Goal: Task Accomplishment & Management: Complete application form

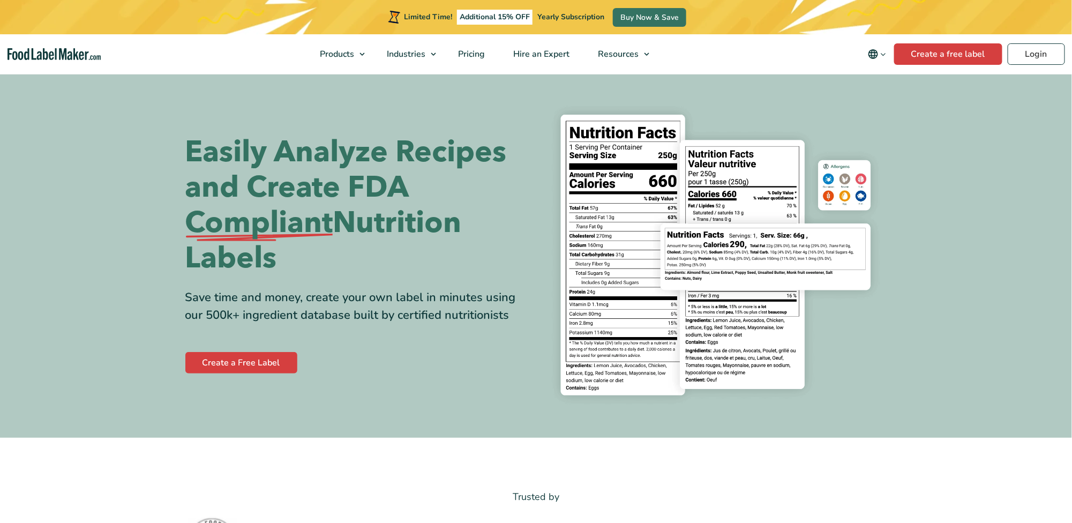
scroll to position [357, 0]
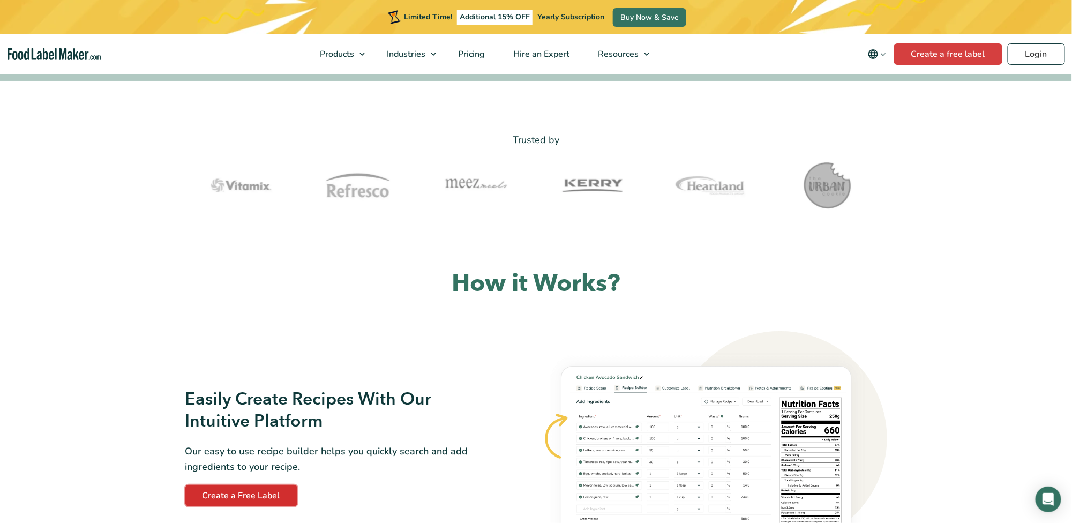
drag, startPoint x: 267, startPoint y: 498, endPoint x: 266, endPoint y: 493, distance: 5.5
click at [267, 498] on link "Create a Free Label" at bounding box center [241, 495] width 112 height 21
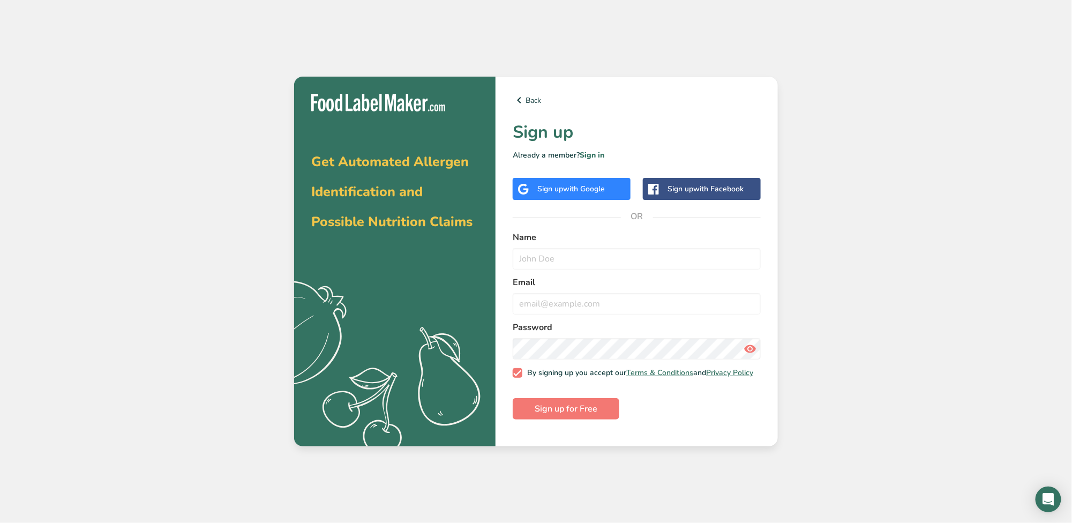
click at [603, 188] on span "with Google" at bounding box center [584, 189] width 42 height 10
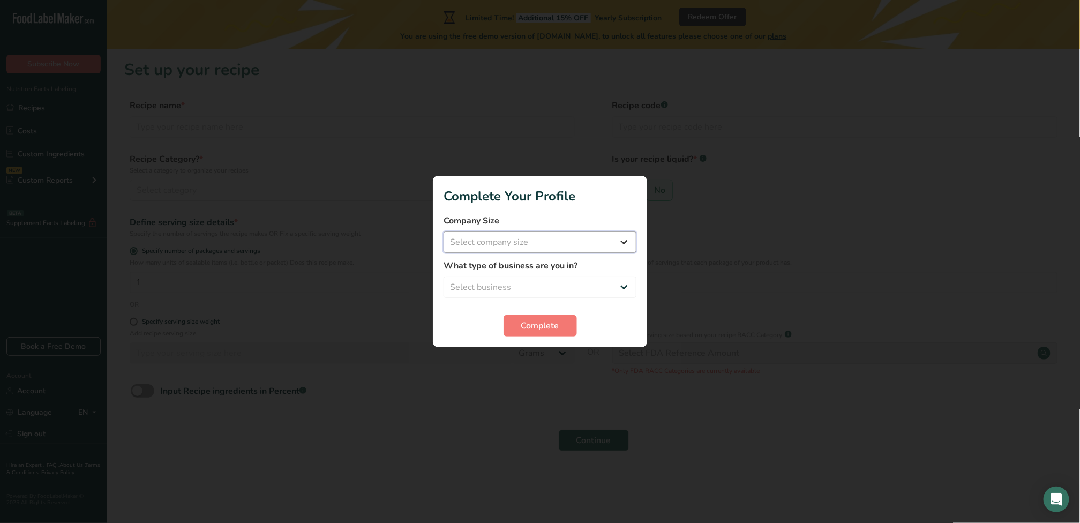
click at [523, 244] on select "Select company size Fewer than 10 Employees 10 to 50 Employees 51 to 500 Employ…" at bounding box center [540, 242] width 193 height 21
select select "1"
click at [444, 232] on select "Select company size Fewer than 10 Employees 10 to 50 Employees 51 to 500 Employ…" at bounding box center [540, 242] width 193 height 21
click at [520, 285] on select "Select business Packaged Food Manufacturer Restaurant & Cafe Bakery Meal Plans …" at bounding box center [540, 287] width 193 height 21
select select "3"
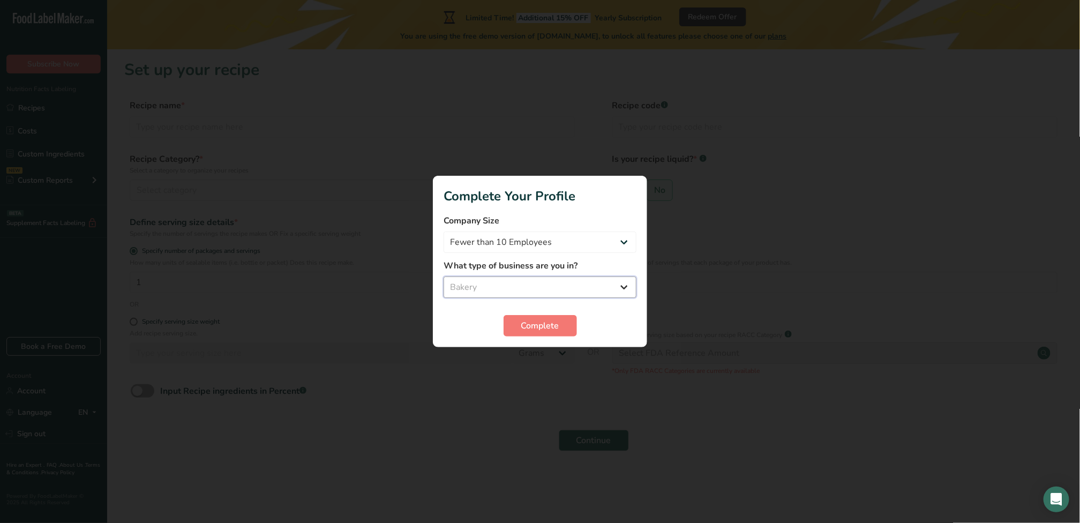
click at [444, 277] on select "Select business Packaged Food Manufacturer Restaurant & Cafe Bakery Meal Plans …" at bounding box center [540, 287] width 193 height 21
click at [555, 325] on span "Complete" at bounding box center [540, 325] width 38 height 13
